Goal: Information Seeking & Learning: Learn about a topic

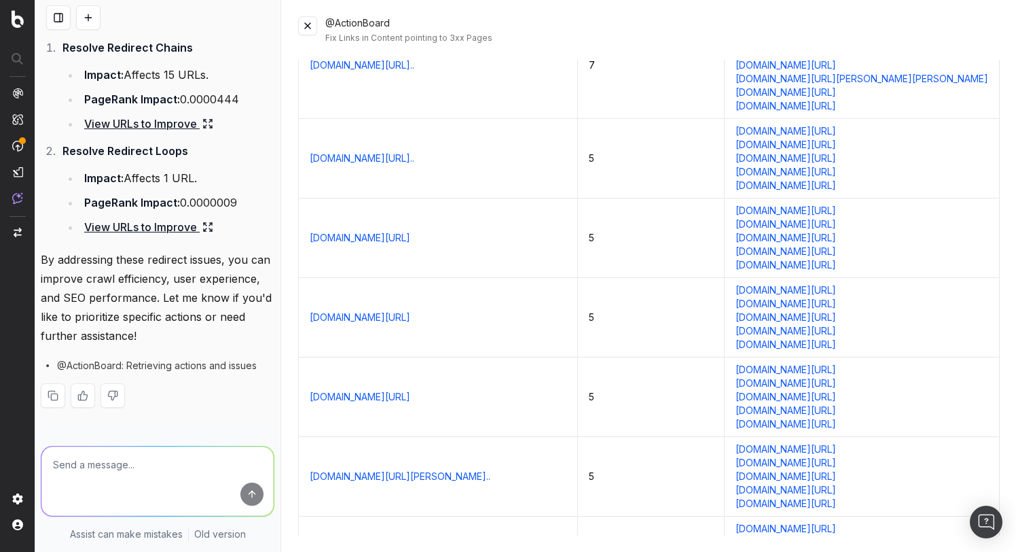
scroll to position [6416, 0]
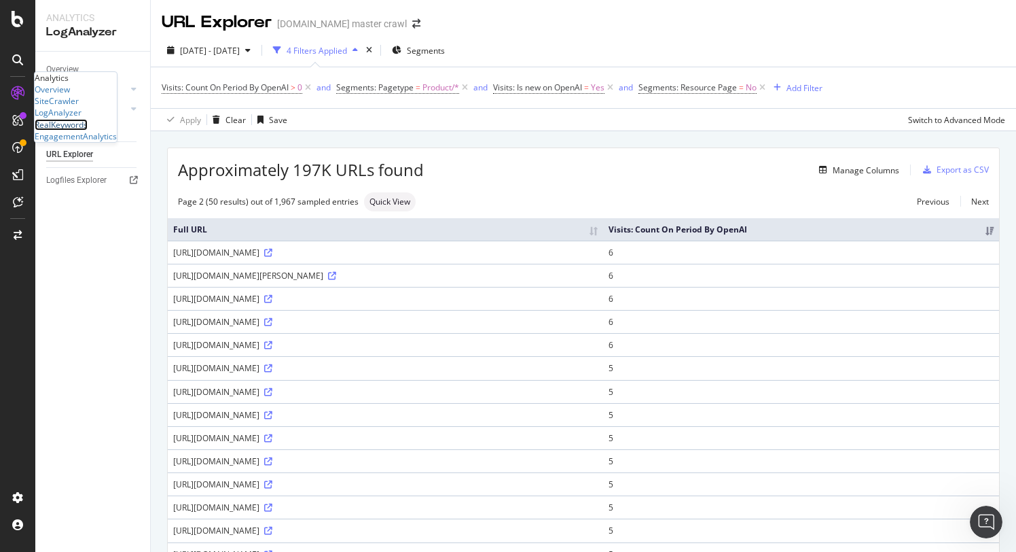
click at [88, 130] on div "RealKeywords" at bounding box center [61, 125] width 53 height 12
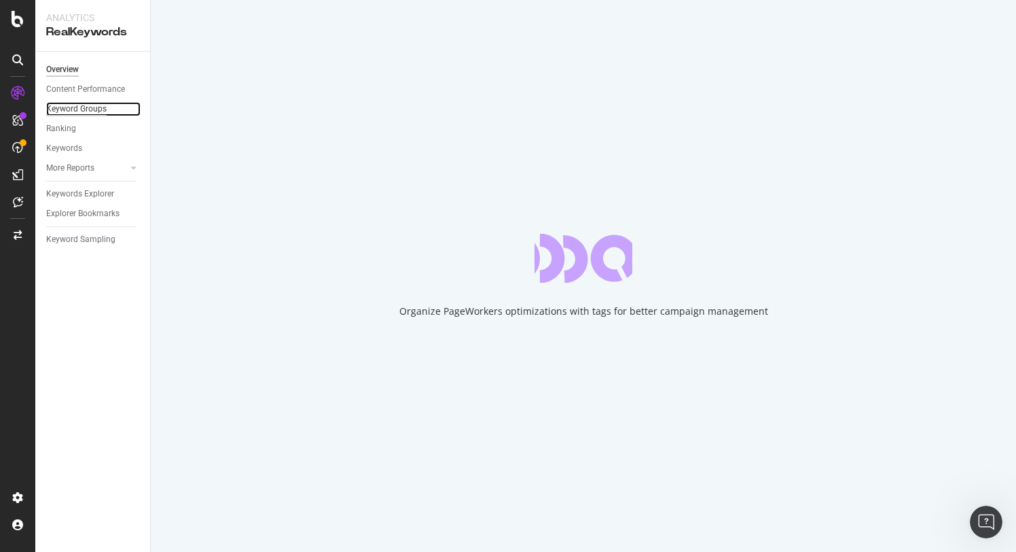
click at [83, 113] on div "Keyword Groups" at bounding box center [76, 109] width 60 height 14
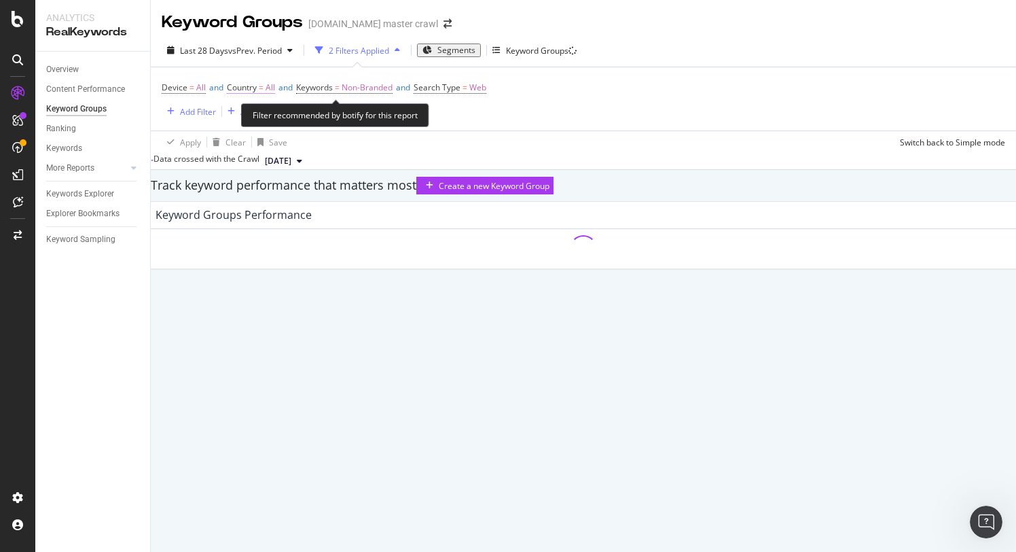
click at [257, 86] on span "Country" at bounding box center [242, 88] width 30 height 12
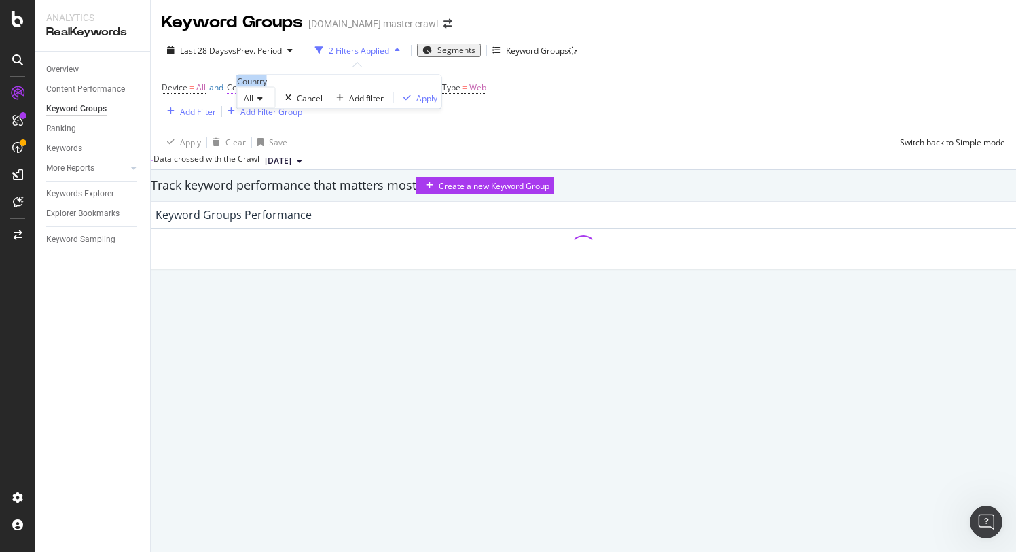
click at [262, 86] on div "Country" at bounding box center [252, 81] width 30 height 12
click at [538, 118] on div "Device = All and Country = All and Keywords = Non-Branded and Search Type = Web…" at bounding box center [584, 98] width 844 height 63
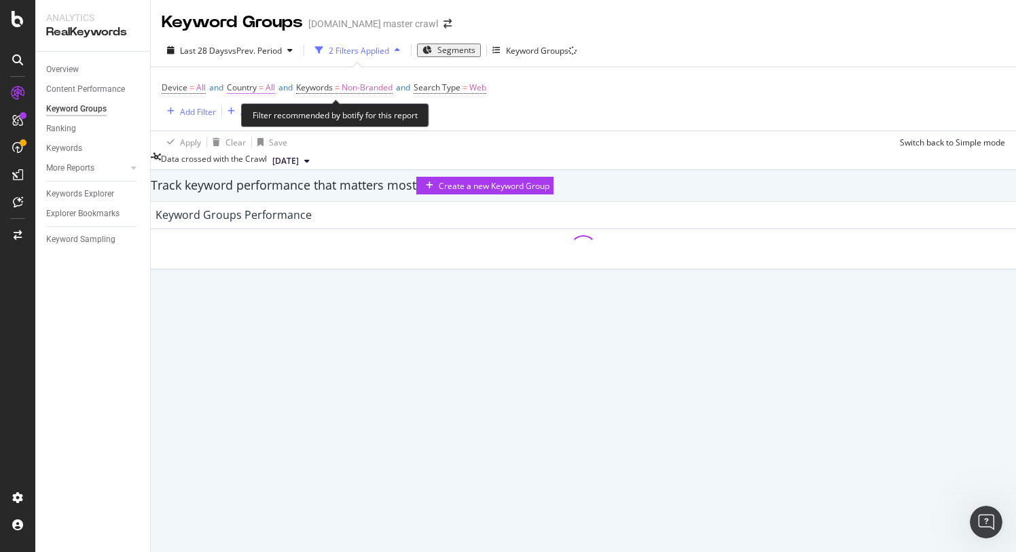
click at [257, 88] on span "Country" at bounding box center [242, 88] width 30 height 12
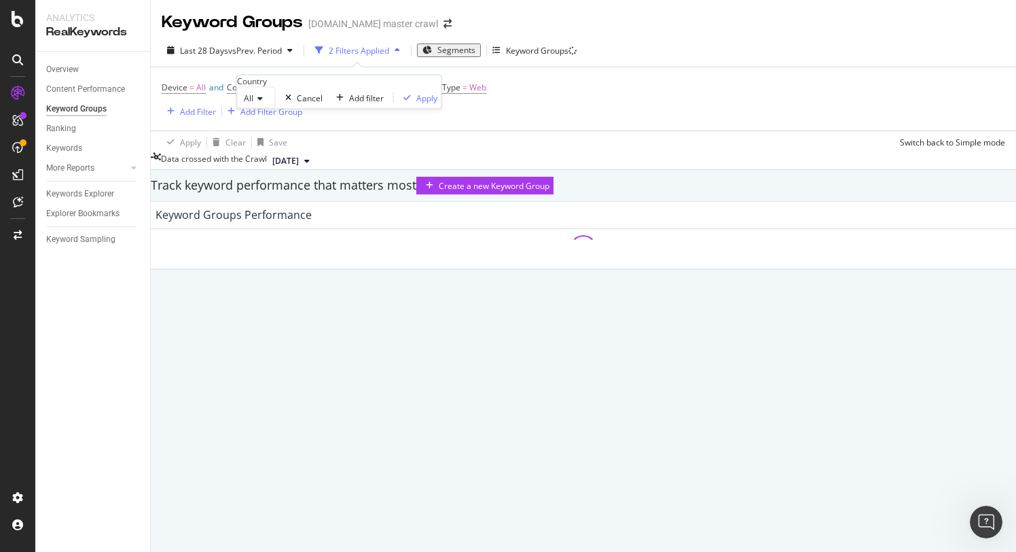
click at [263, 103] on icon at bounding box center [258, 98] width 10 height 8
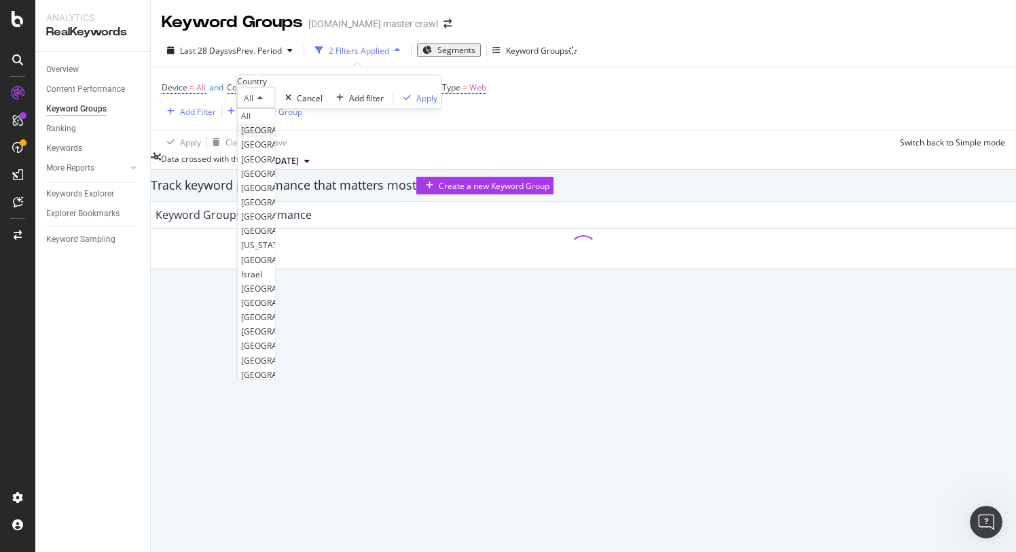
click at [277, 136] on span "United States of America" at bounding box center [282, 130] width 82 height 12
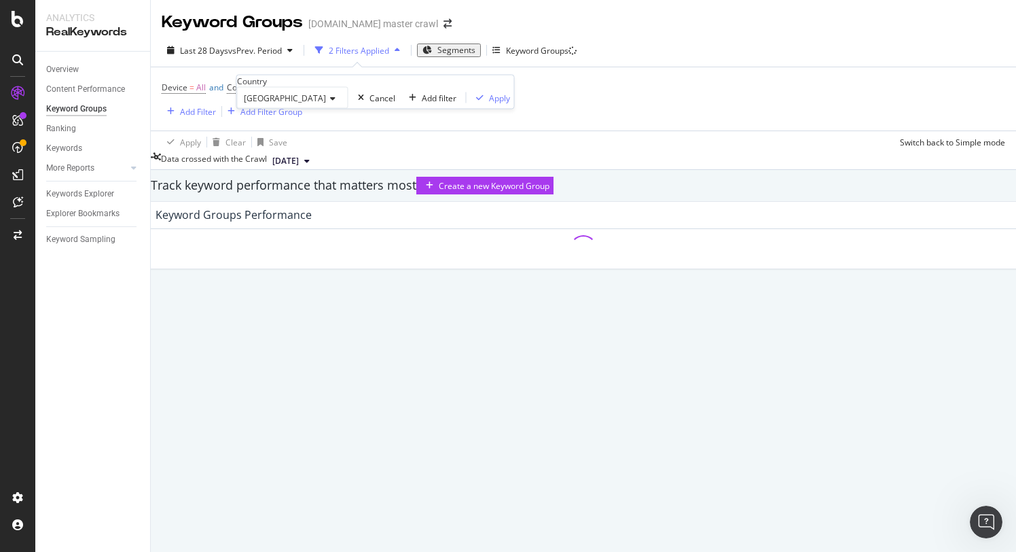
click at [471, 123] on div "Device = All and Country = All and Keywords = Non-Branded and Search Type = Web…" at bounding box center [584, 98] width 844 height 63
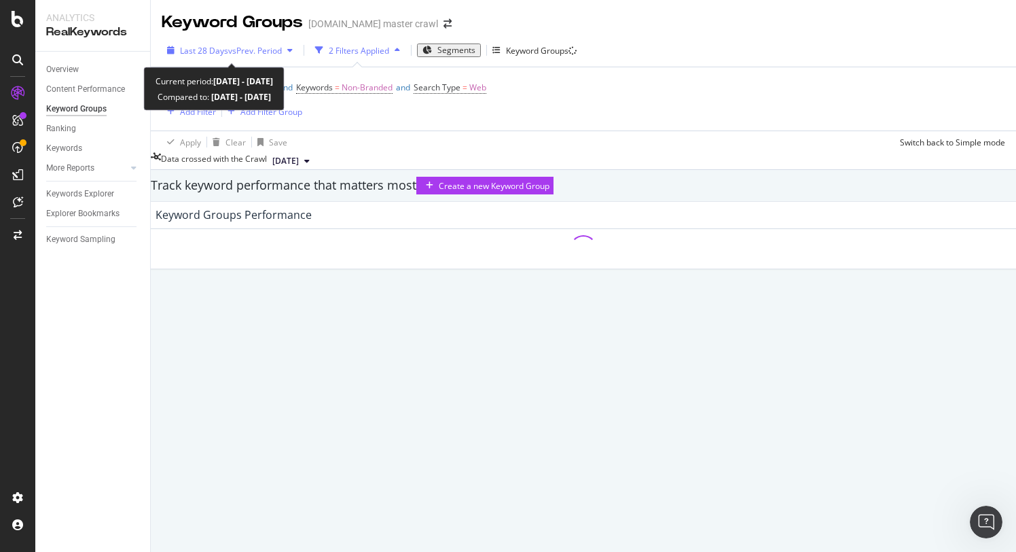
click at [247, 49] on span "vs Prev. Period" at bounding box center [255, 51] width 54 height 12
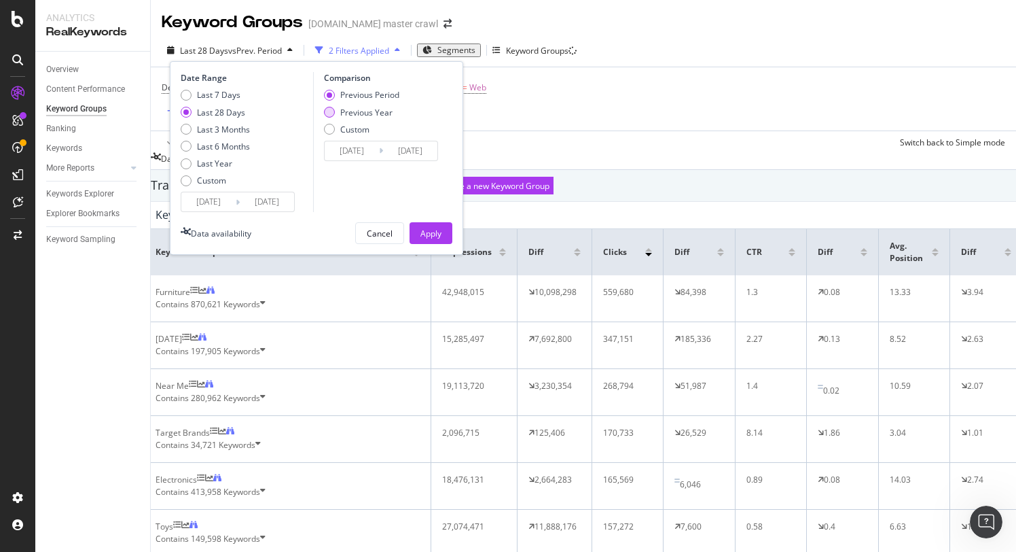
click at [324, 112] on div "Previous Year" at bounding box center [329, 112] width 11 height 11
type input "2024/09/07"
type input "2024/10/04"
click at [423, 228] on div "Apply" at bounding box center [431, 234] width 21 height 12
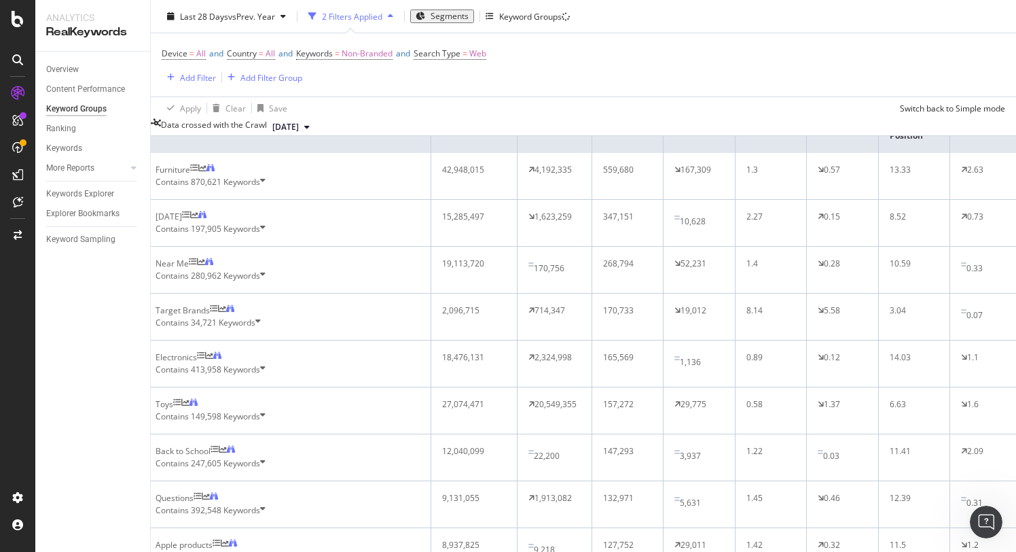
scroll to position [114, 0]
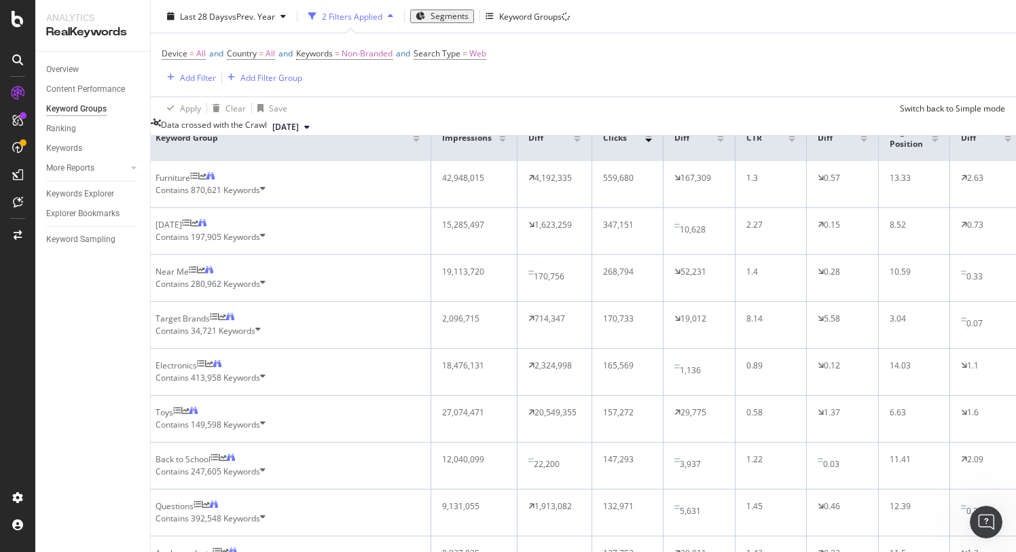
click at [260, 243] on span "197,905 Keywords" at bounding box center [225, 237] width 69 height 12
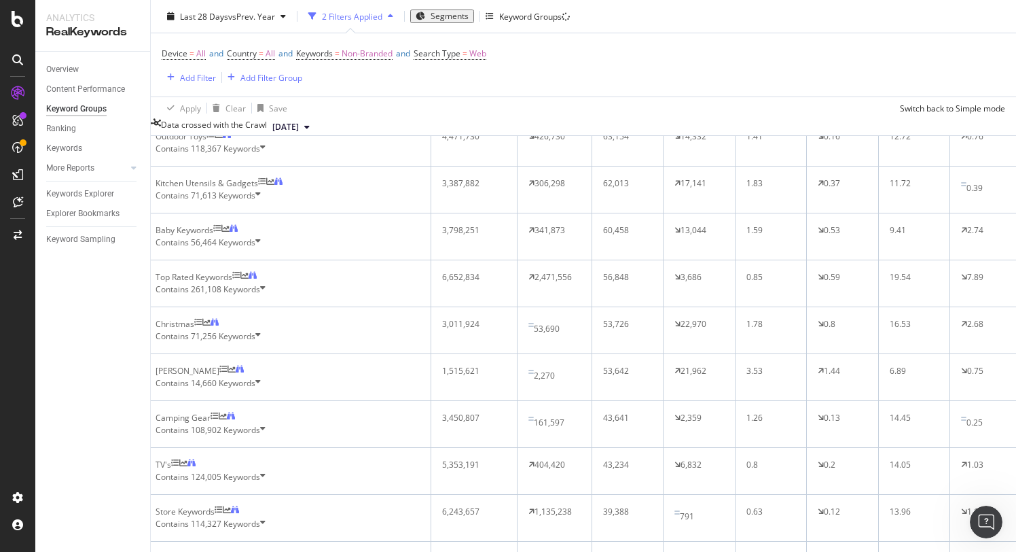
scroll to position [1205, 0]
click at [292, 105] on div "Contains 42,146 Keywords" at bounding box center [288, 99] width 264 height 12
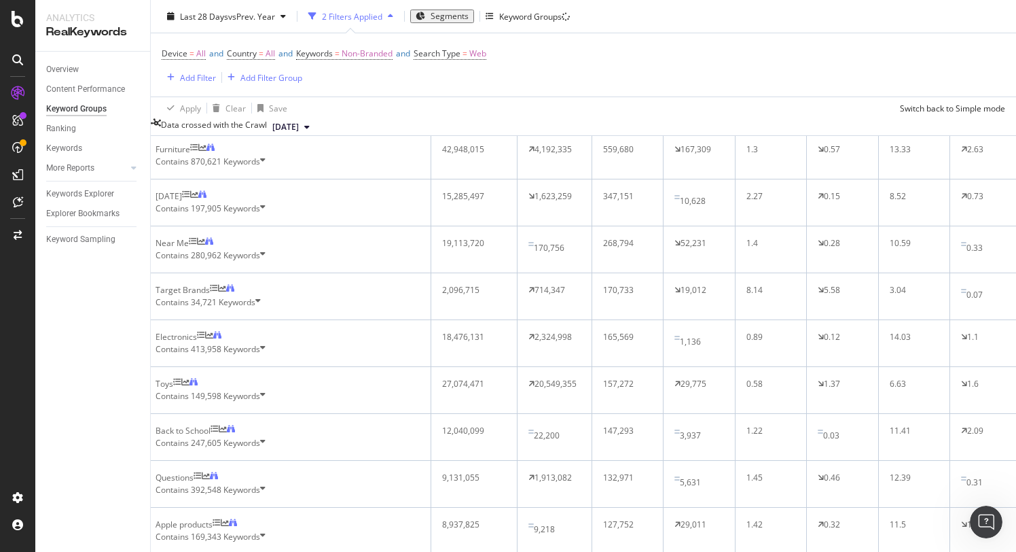
scroll to position [138, 0]
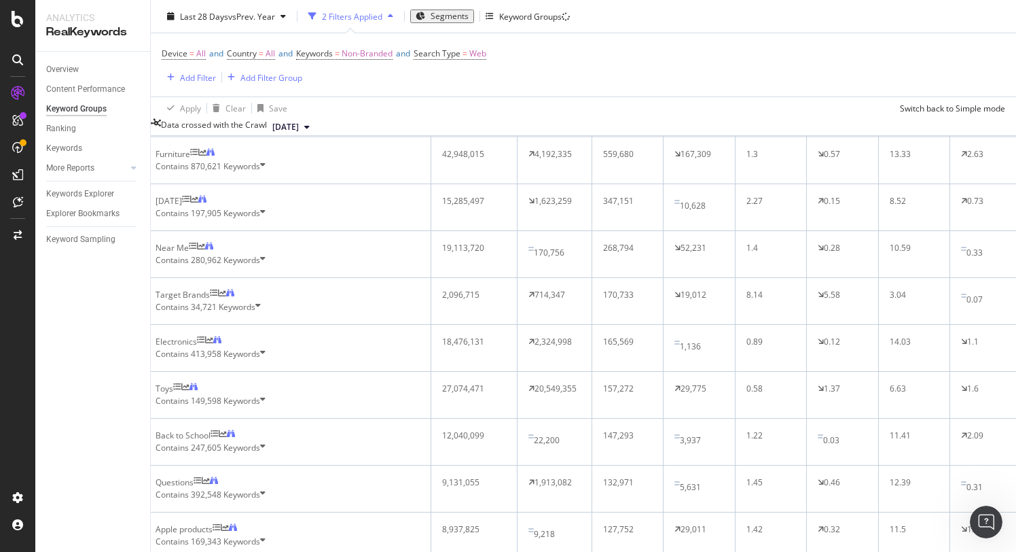
click at [277, 219] on div "Contains 197,905 Keywords" at bounding box center [288, 213] width 264 height 12
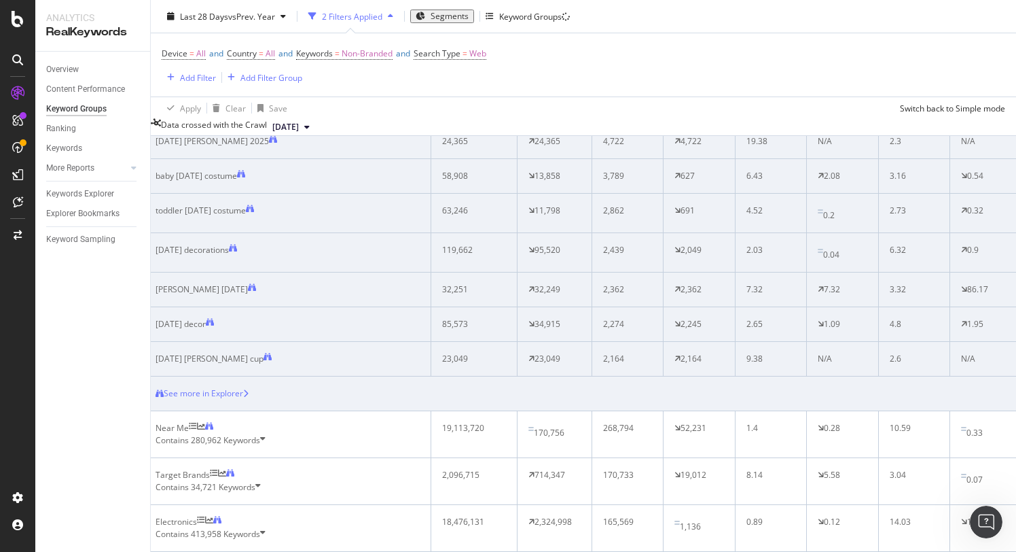
scroll to position [0, 10]
